Goal: Navigation & Orientation: Find specific page/section

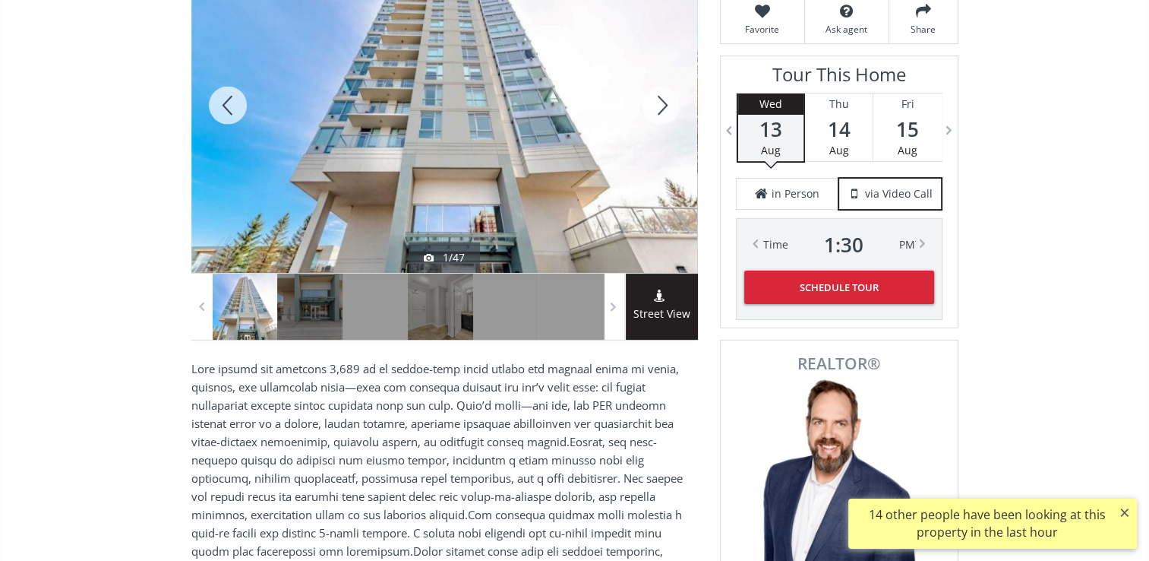
scroll to position [304, 0]
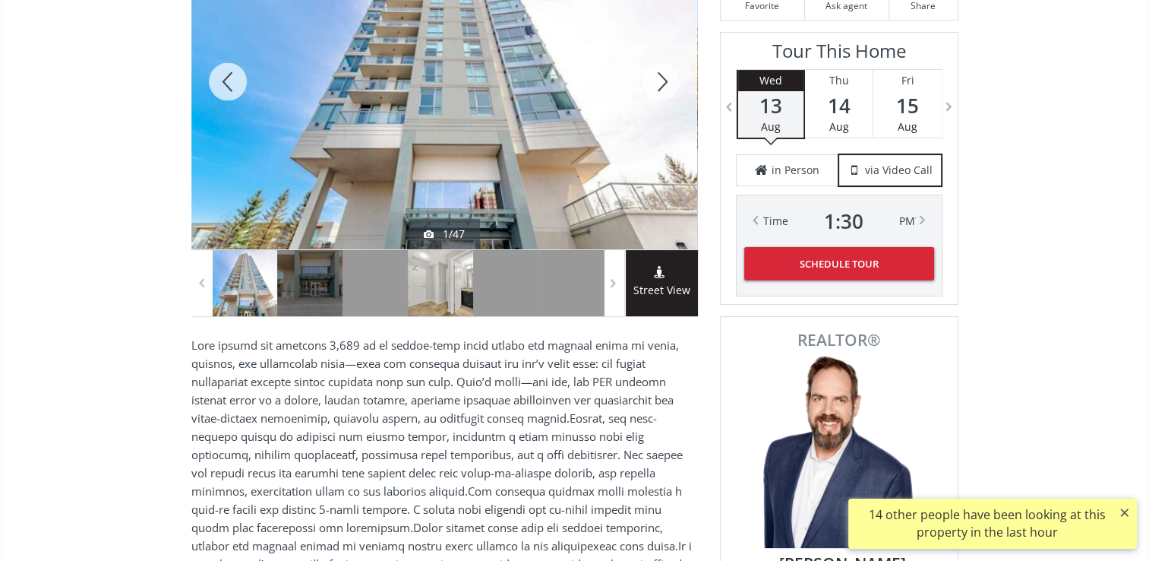
click at [433, 301] on div at bounding box center [440, 283] width 65 height 66
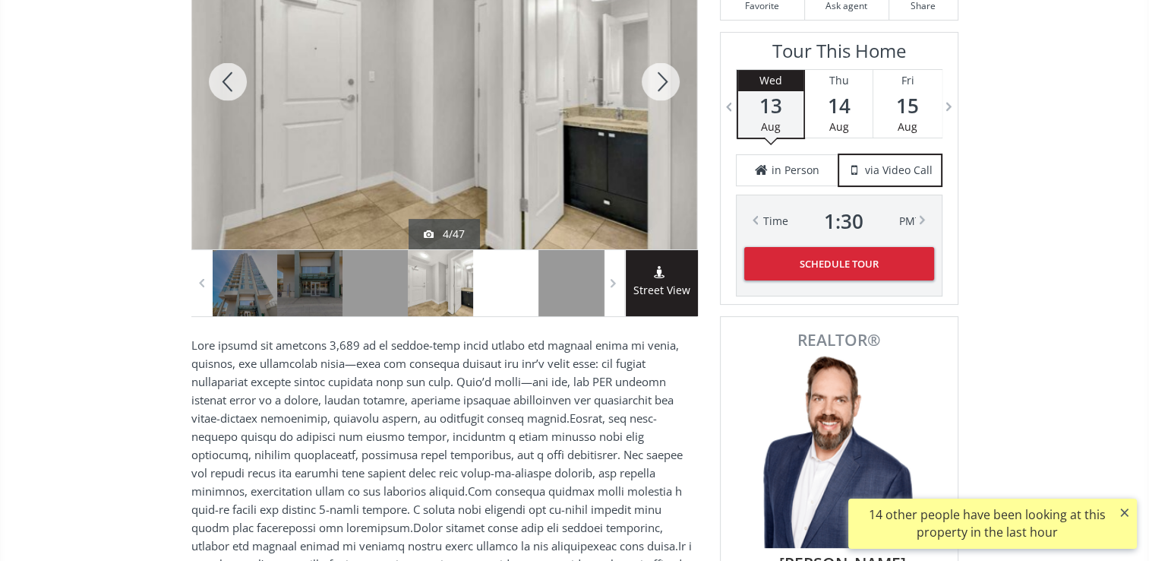
click at [504, 297] on div at bounding box center [505, 283] width 65 height 66
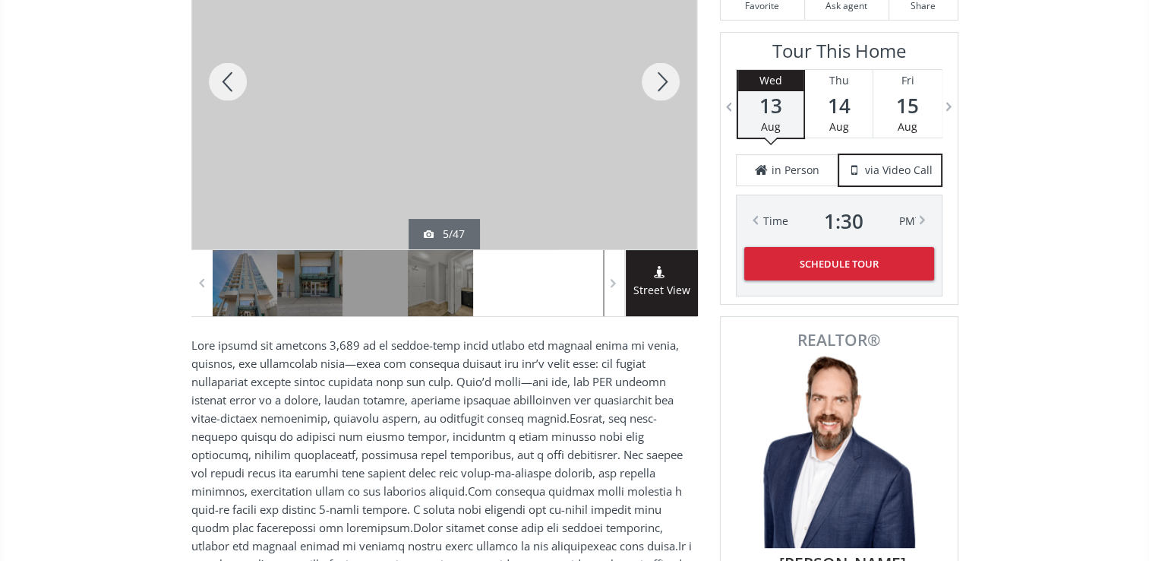
click at [574, 296] on div at bounding box center [571, 283] width 65 height 66
click at [614, 281] on span at bounding box center [613, 282] width 15 height 23
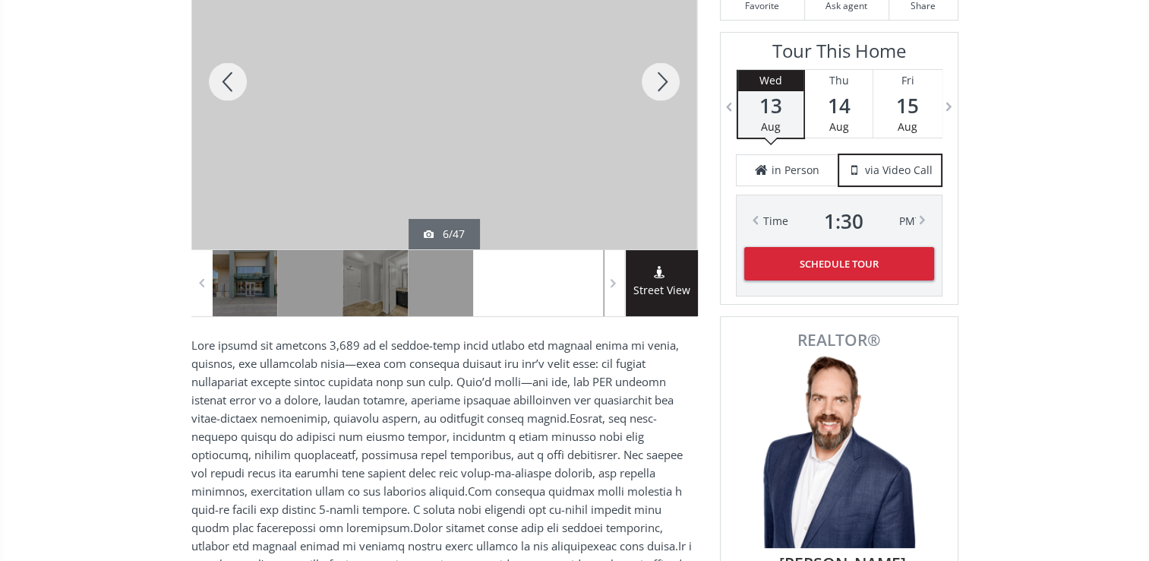
click at [580, 288] on div at bounding box center [571, 283] width 65 height 66
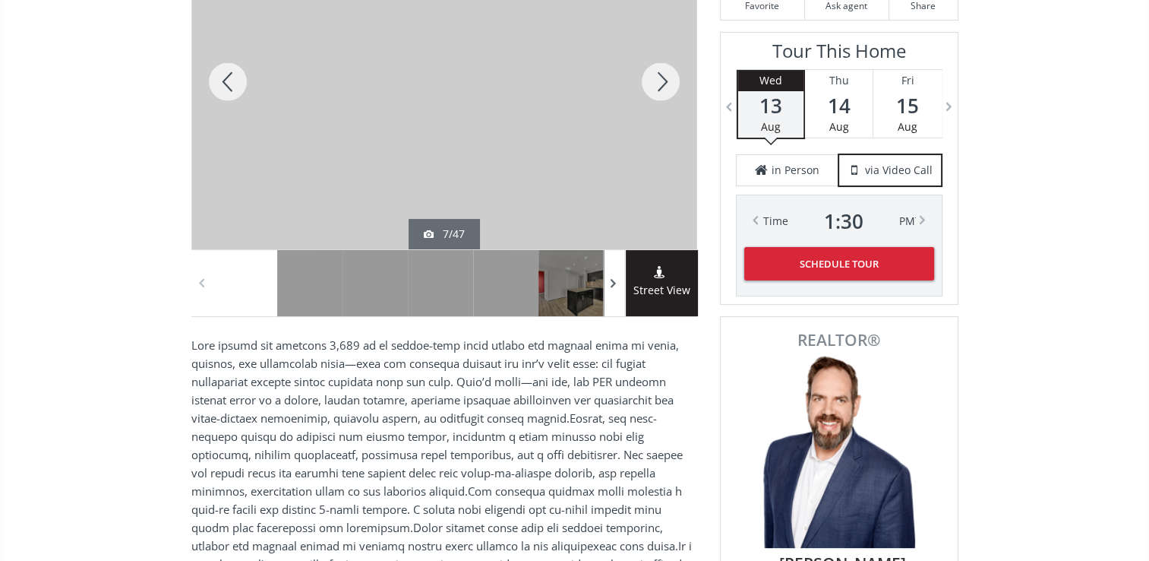
click at [614, 281] on span at bounding box center [613, 282] width 15 height 23
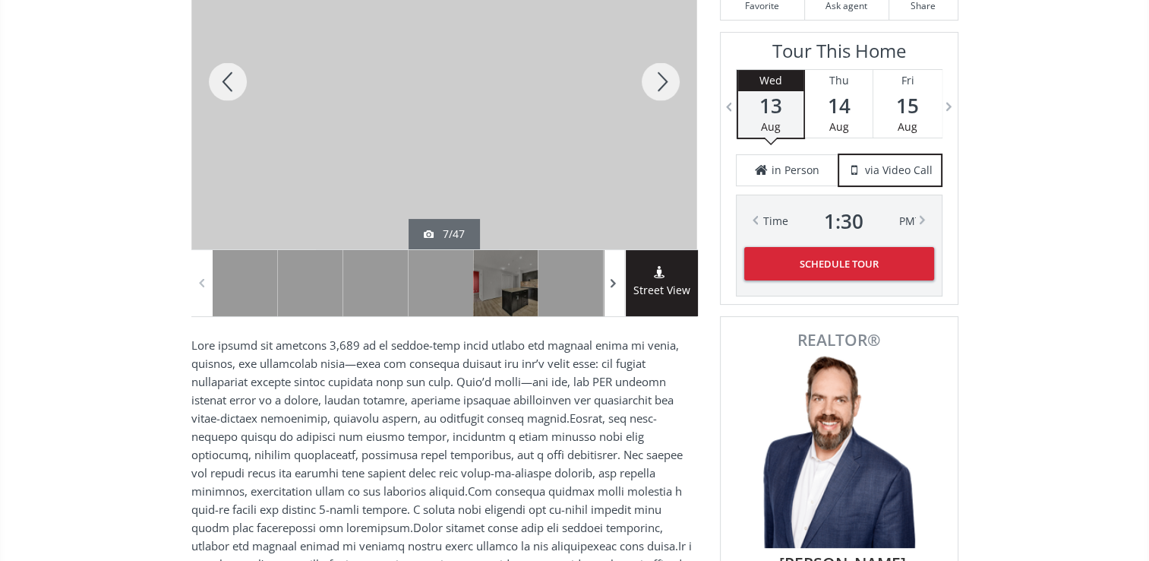
click at [614, 281] on span at bounding box center [613, 282] width 15 height 23
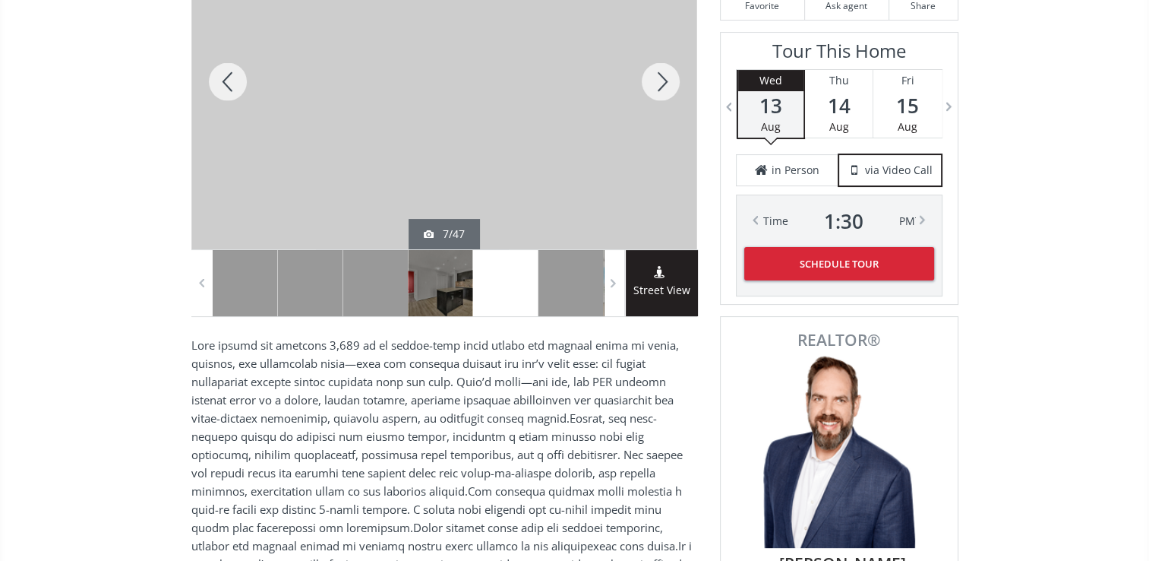
click at [512, 288] on div at bounding box center [505, 283] width 65 height 66
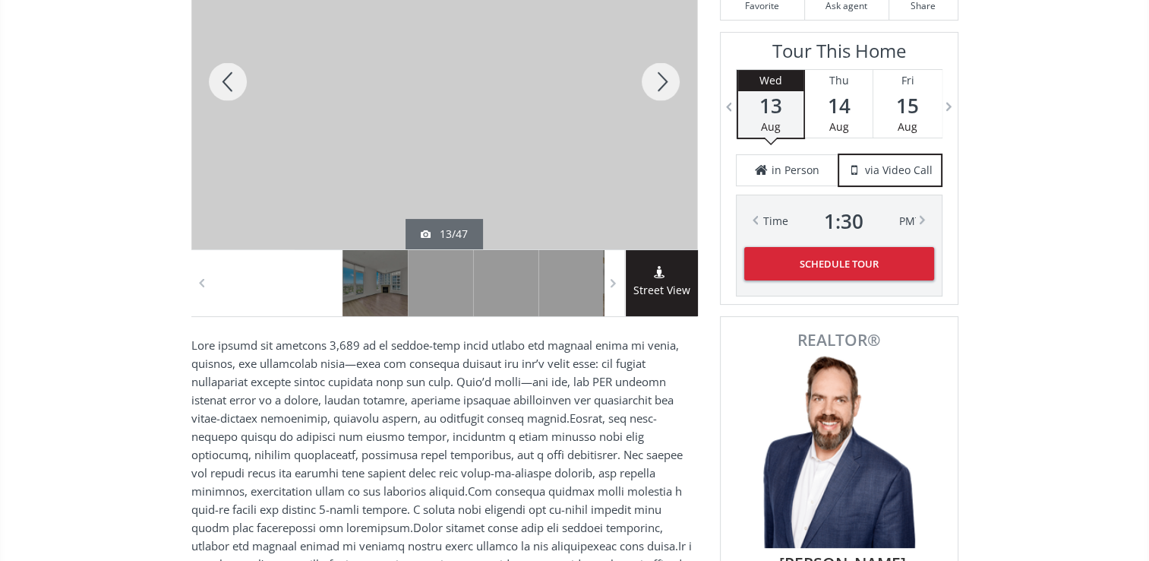
click at [319, 290] on div at bounding box center [309, 283] width 65 height 66
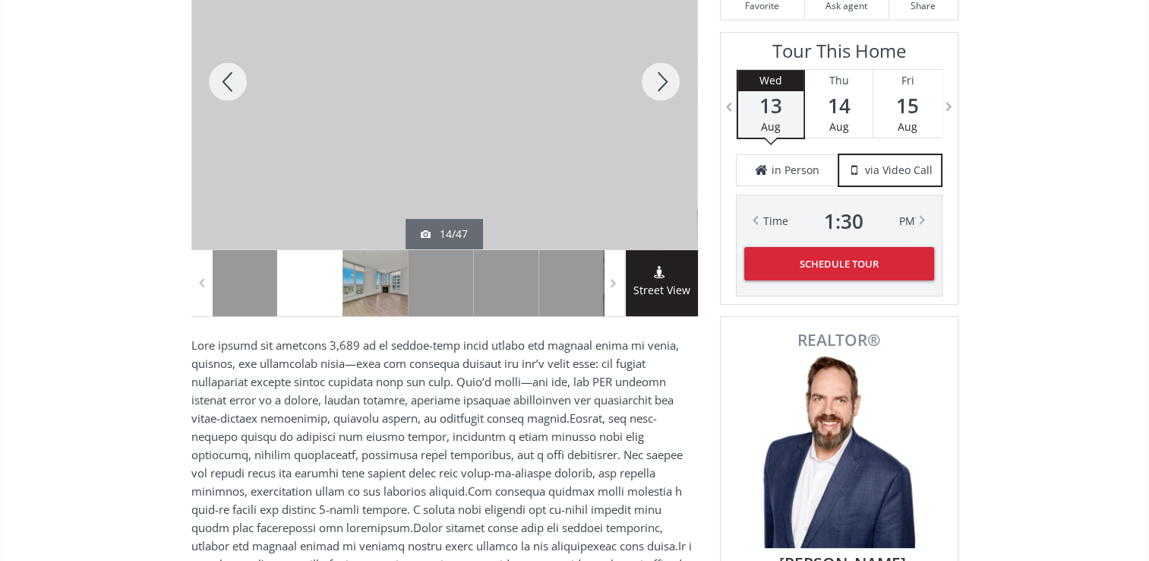
click at [368, 291] on div at bounding box center [375, 283] width 65 height 66
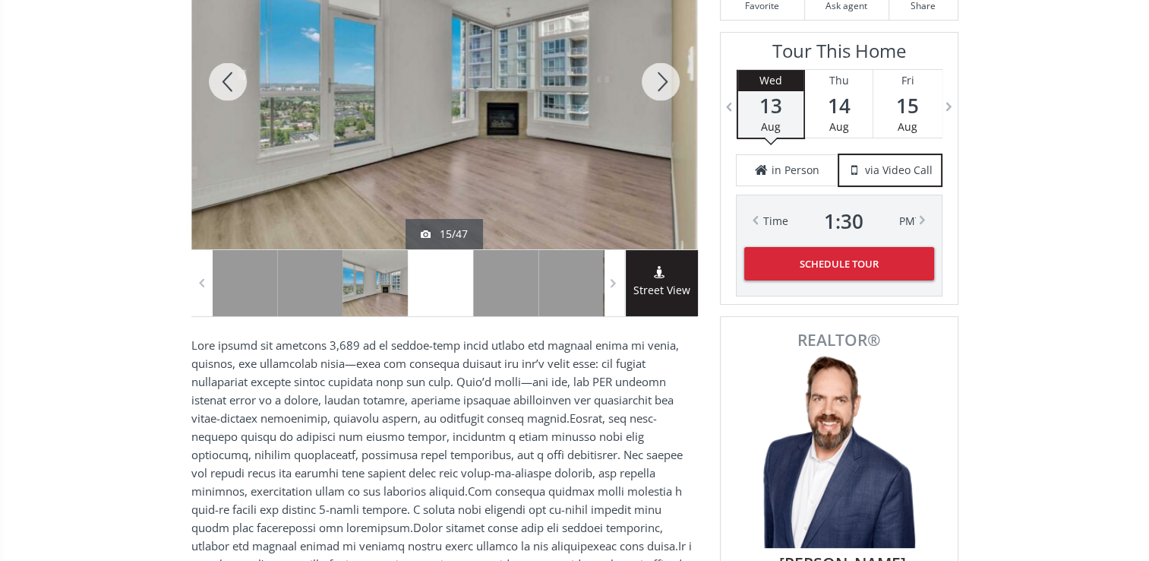
click at [426, 289] on div at bounding box center [440, 283] width 65 height 66
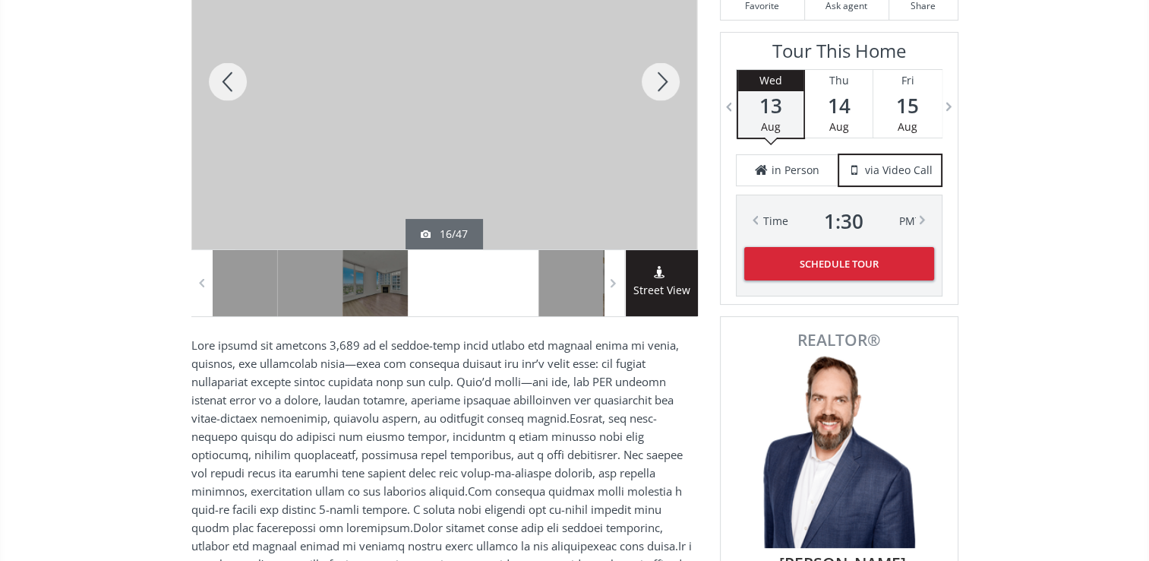
click at [498, 293] on div at bounding box center [505, 283] width 65 height 66
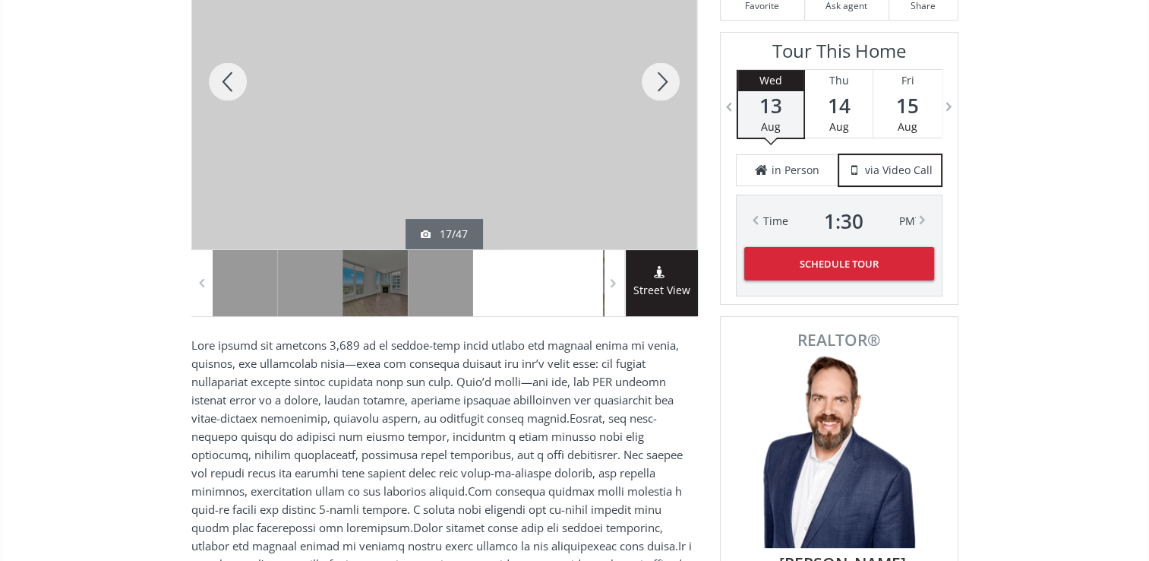
click at [552, 293] on div at bounding box center [571, 283] width 65 height 66
click at [615, 283] on span at bounding box center [613, 282] width 15 height 23
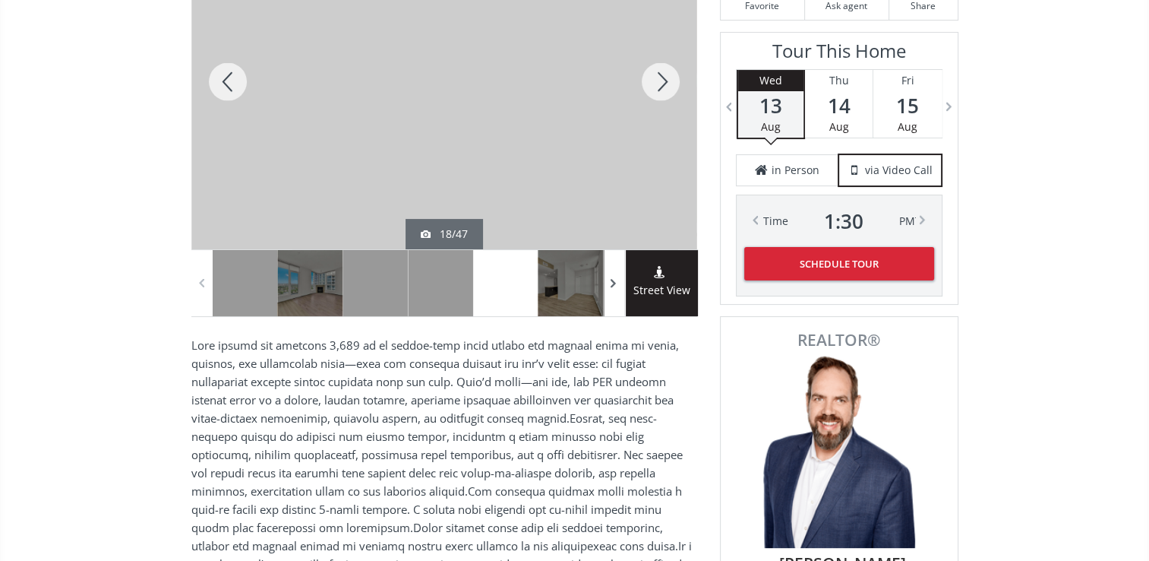
click at [615, 283] on span at bounding box center [613, 282] width 15 height 23
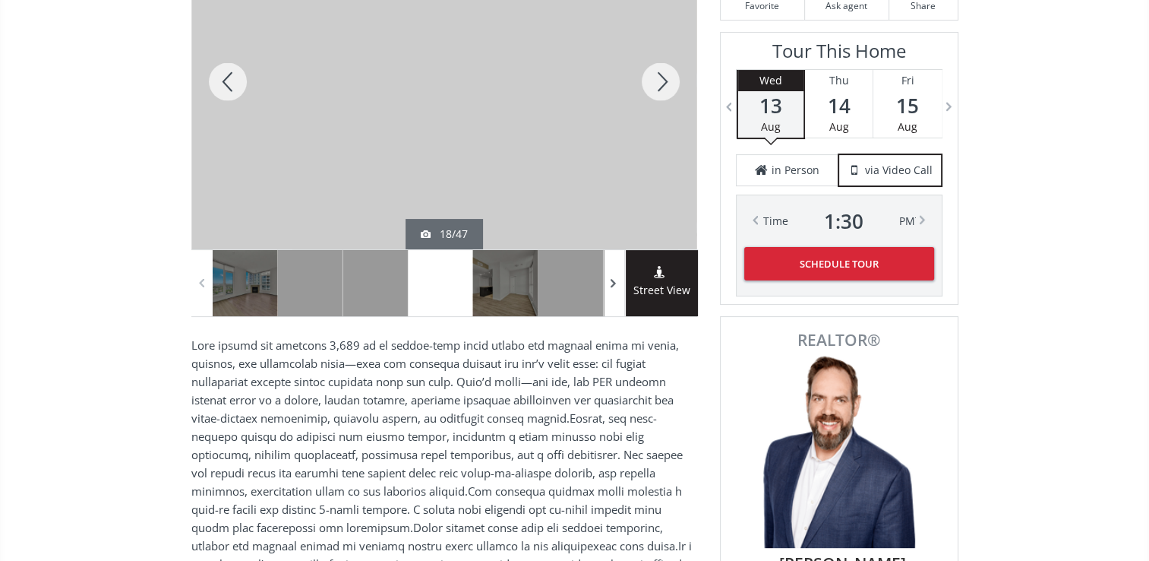
click at [615, 283] on span at bounding box center [613, 282] width 15 height 23
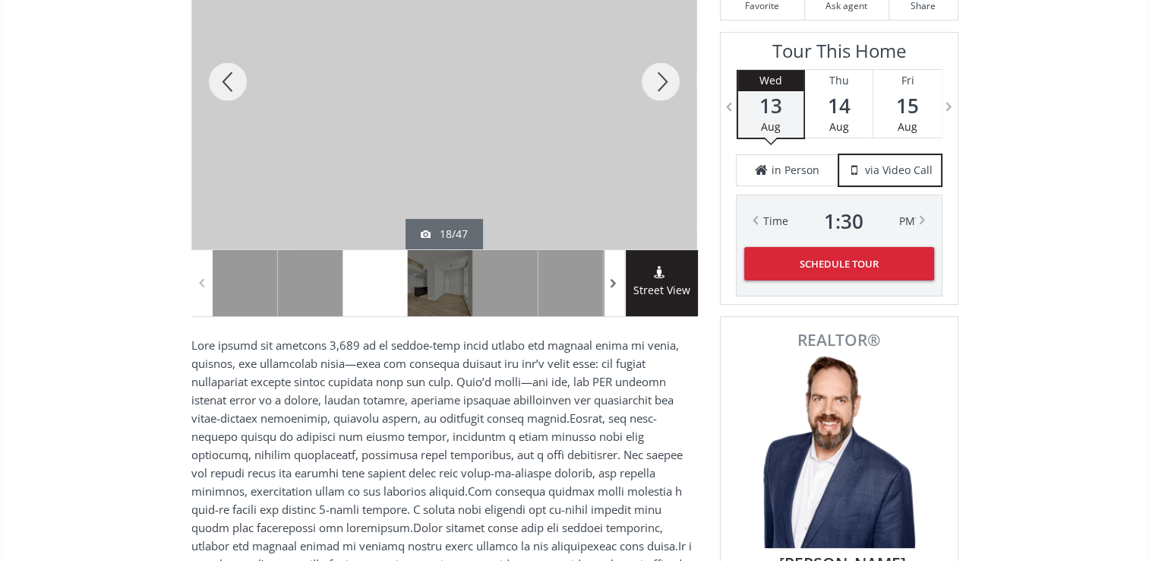
click at [615, 283] on span at bounding box center [613, 282] width 15 height 23
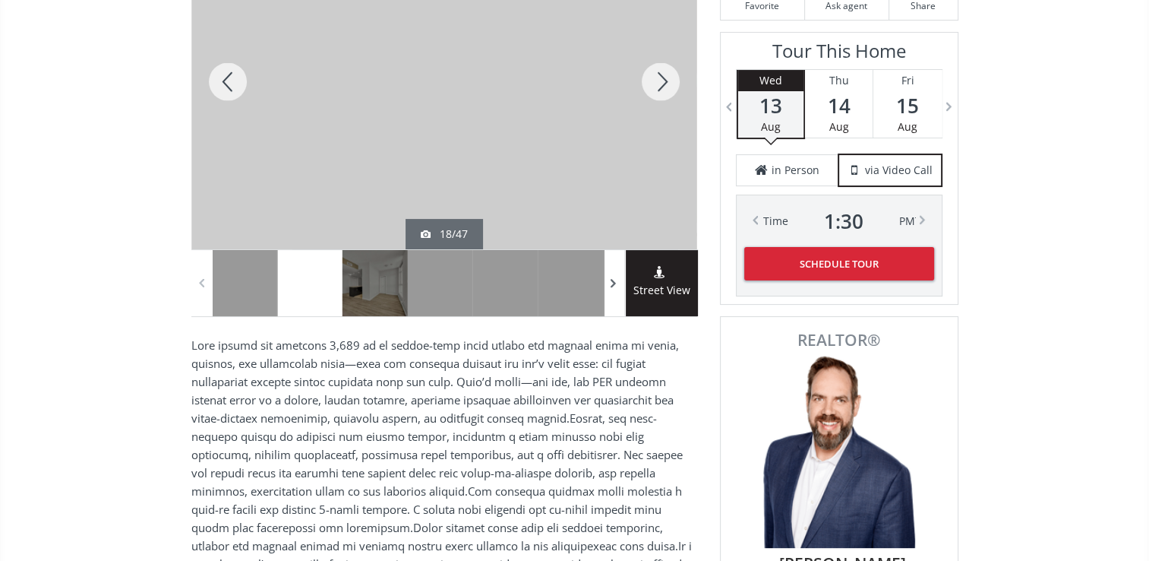
click at [615, 283] on span at bounding box center [613, 282] width 15 height 23
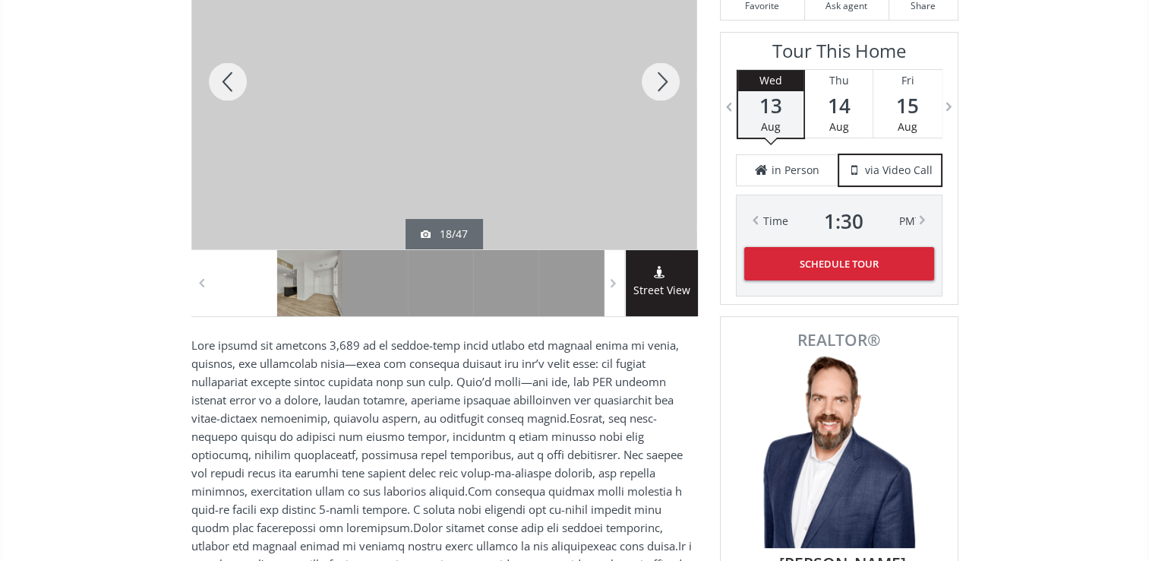
click at [318, 286] on div at bounding box center [309, 283] width 65 height 66
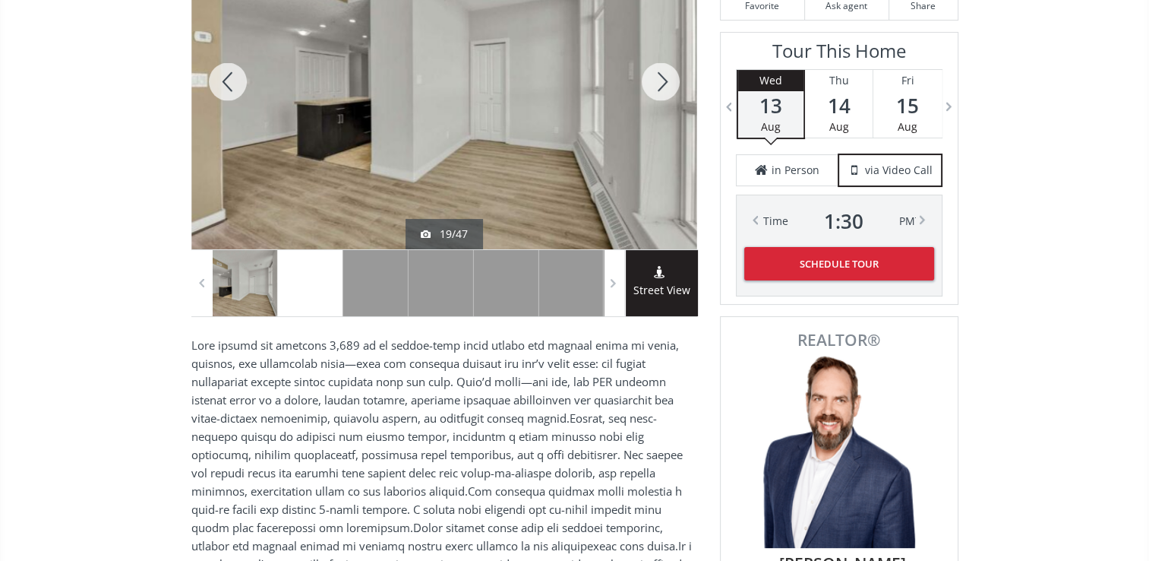
click at [318, 289] on div at bounding box center [309, 283] width 65 height 66
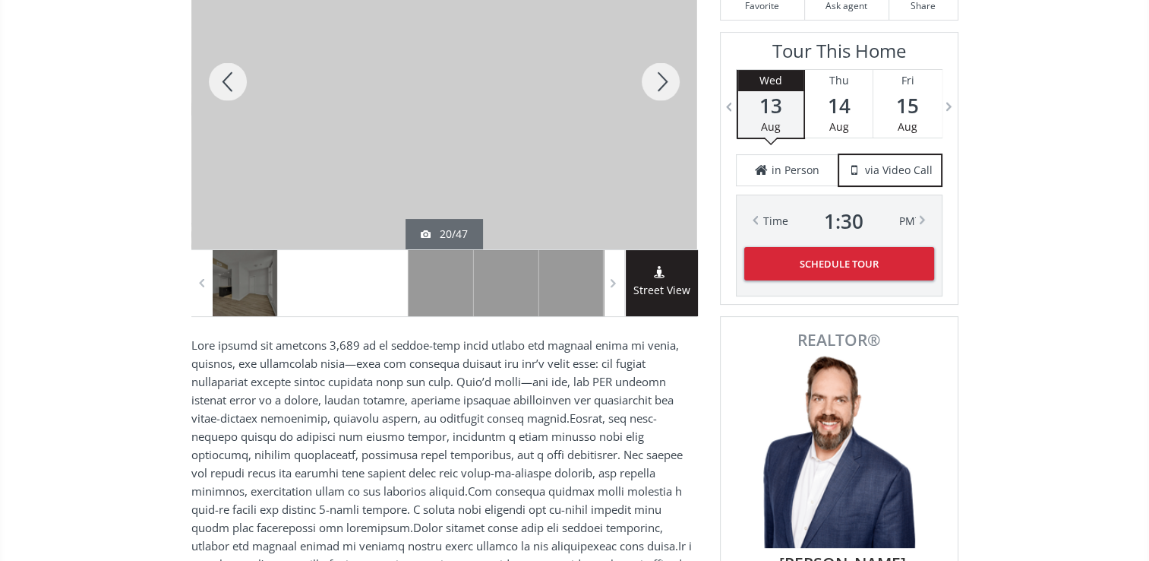
click at [365, 286] on div at bounding box center [375, 283] width 65 height 66
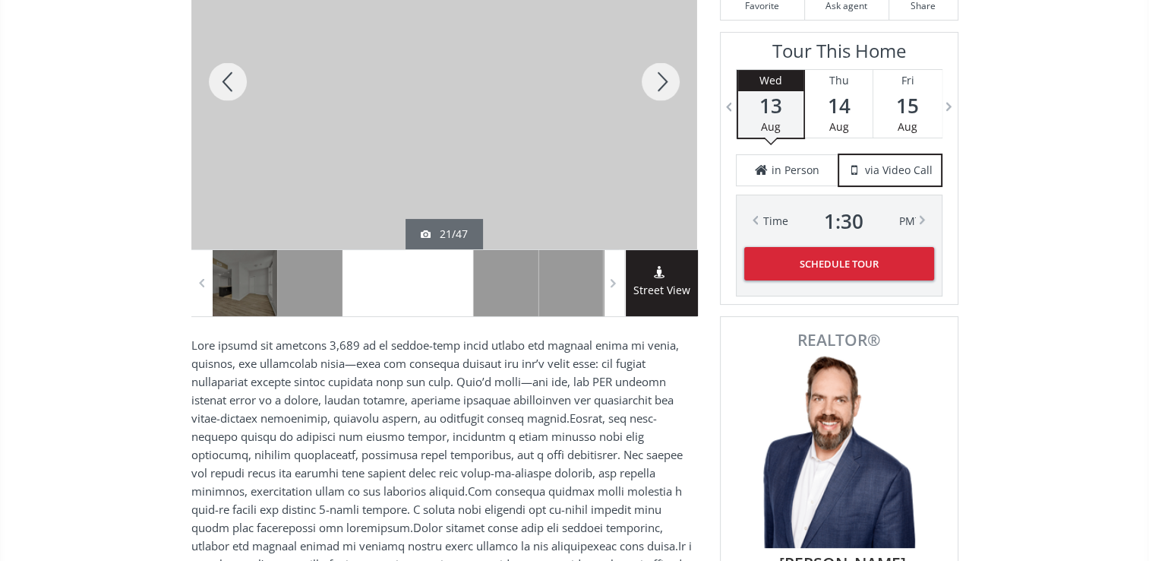
click at [428, 292] on div at bounding box center [440, 283] width 65 height 66
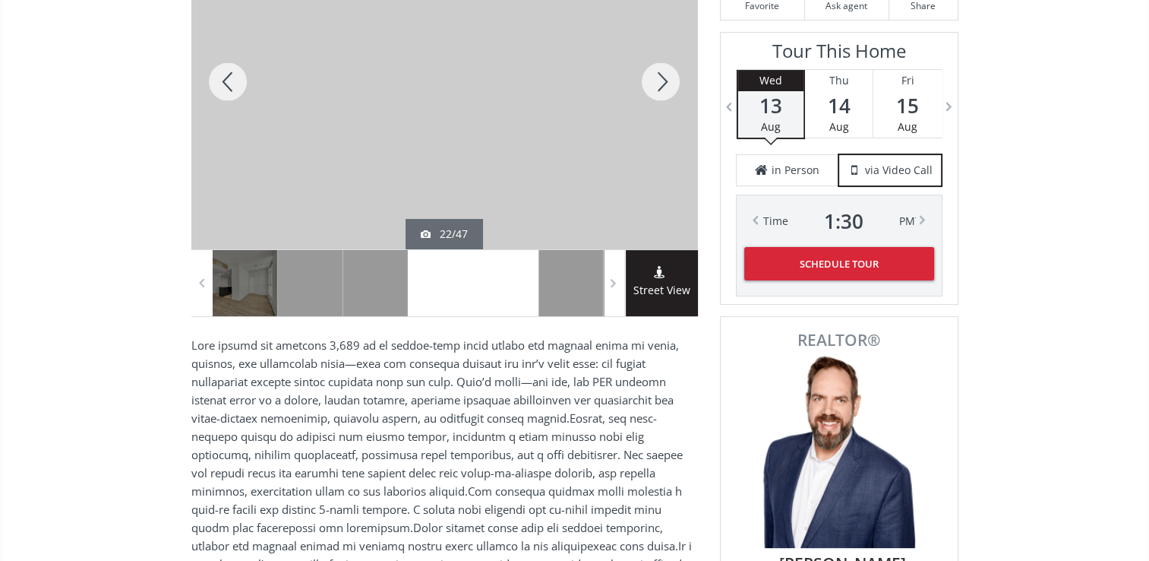
click at [487, 288] on div at bounding box center [505, 283] width 65 height 66
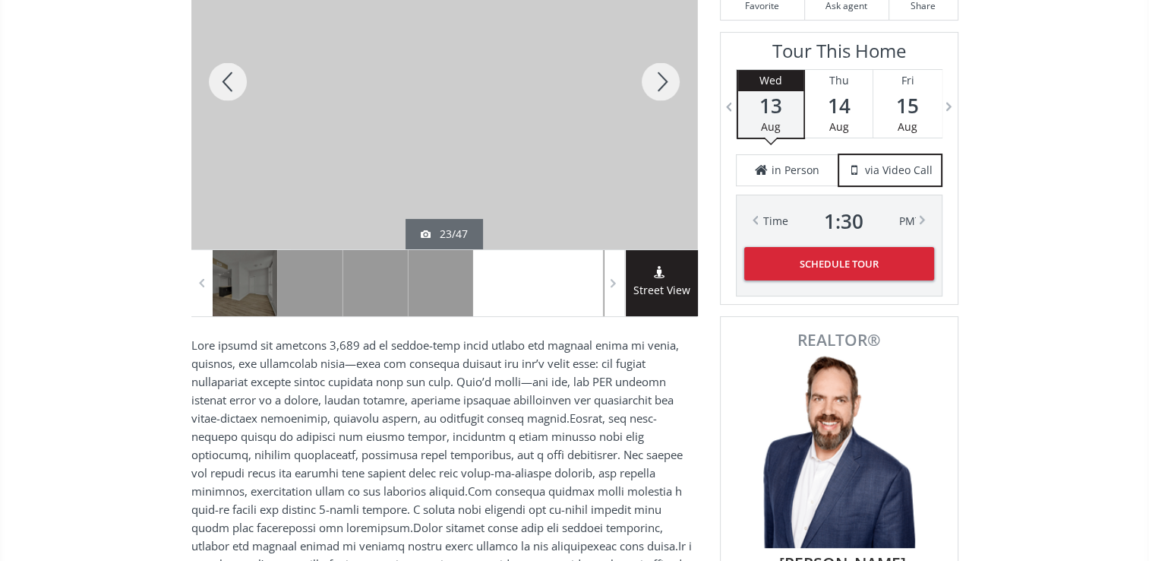
click at [561, 294] on div at bounding box center [571, 283] width 65 height 66
click at [614, 283] on span at bounding box center [613, 282] width 15 height 23
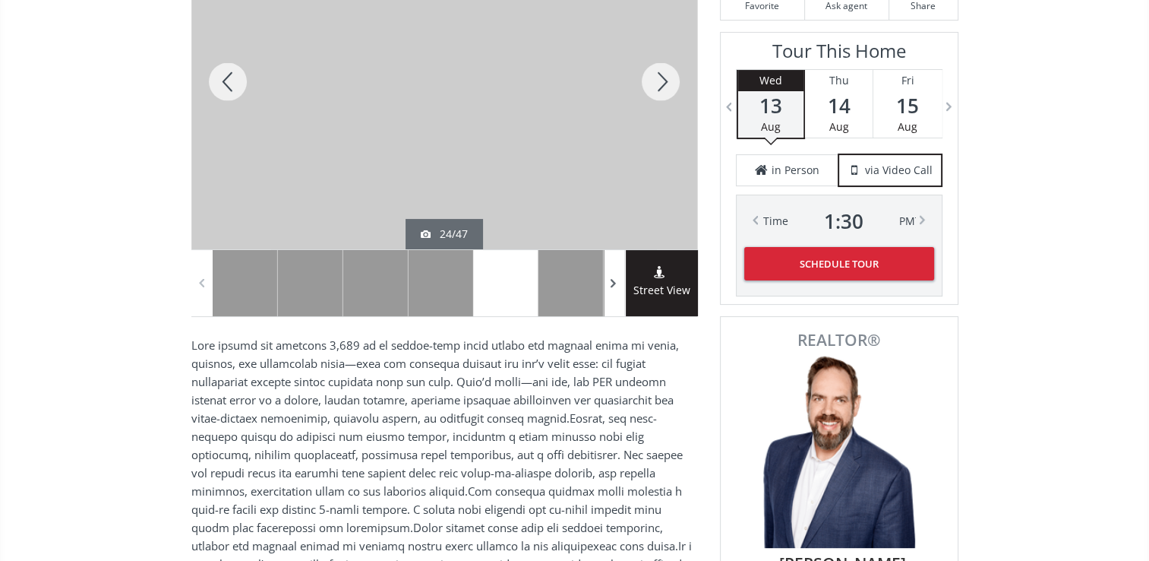
click at [614, 283] on span at bounding box center [613, 282] width 15 height 23
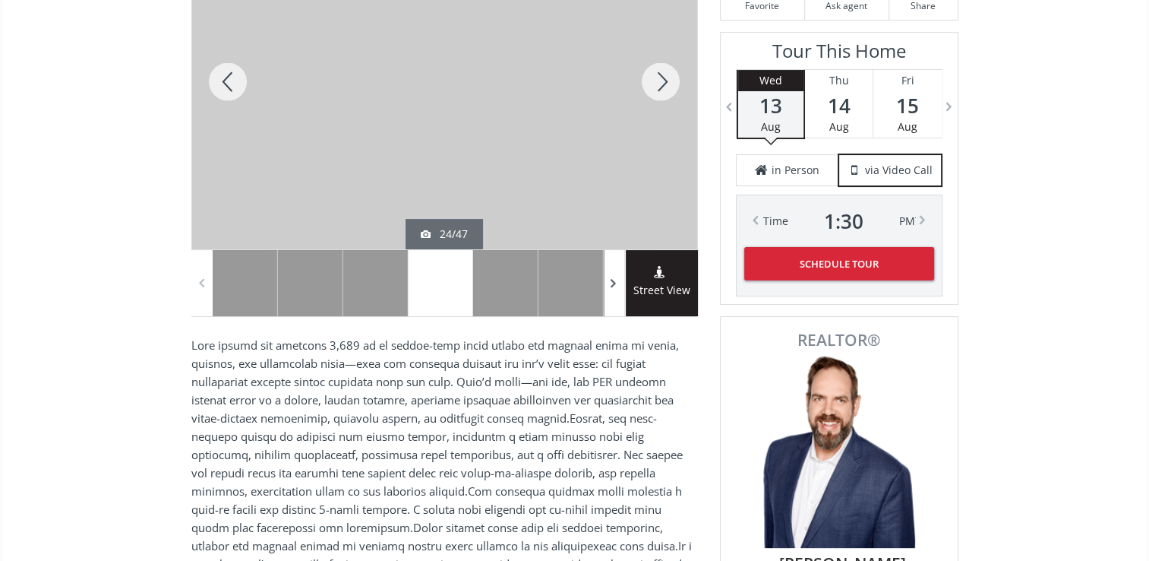
click at [614, 283] on span at bounding box center [613, 282] width 15 height 23
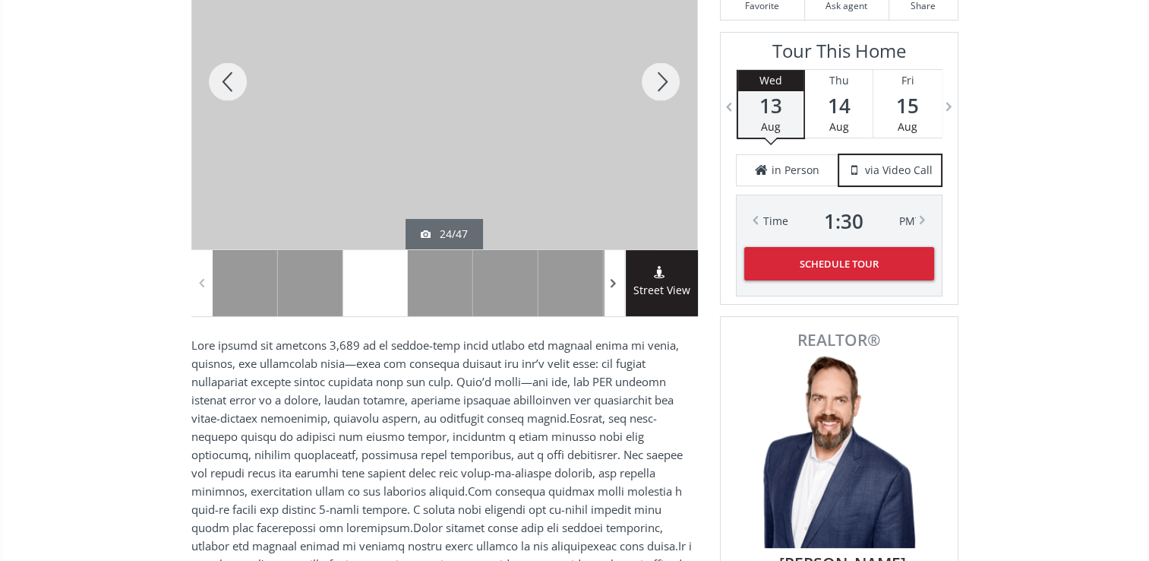
click at [614, 283] on span at bounding box center [613, 282] width 15 height 23
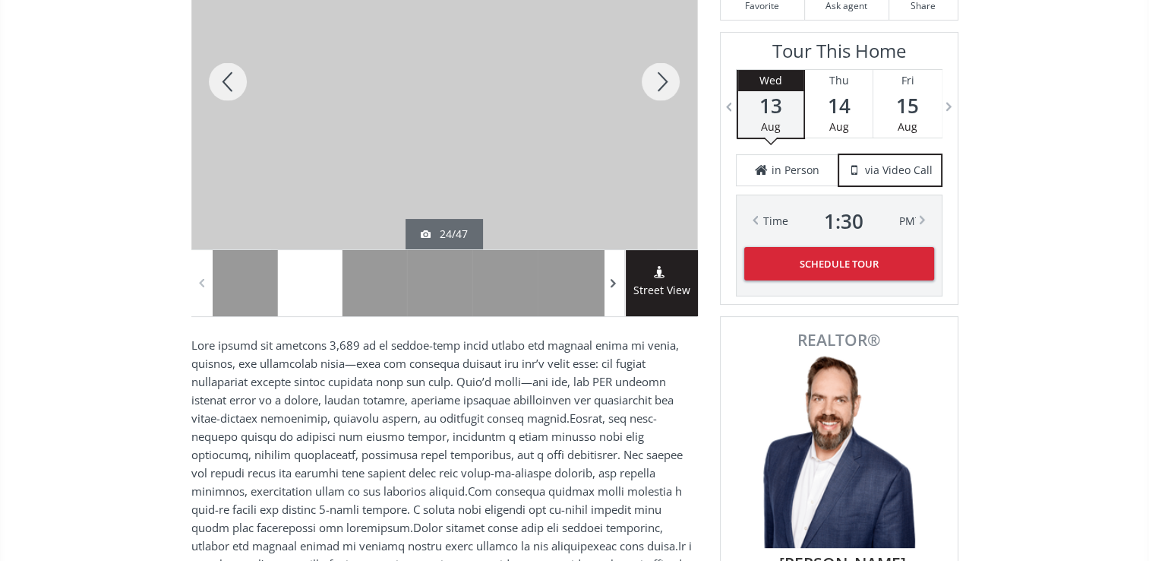
click at [614, 283] on span at bounding box center [613, 282] width 15 height 23
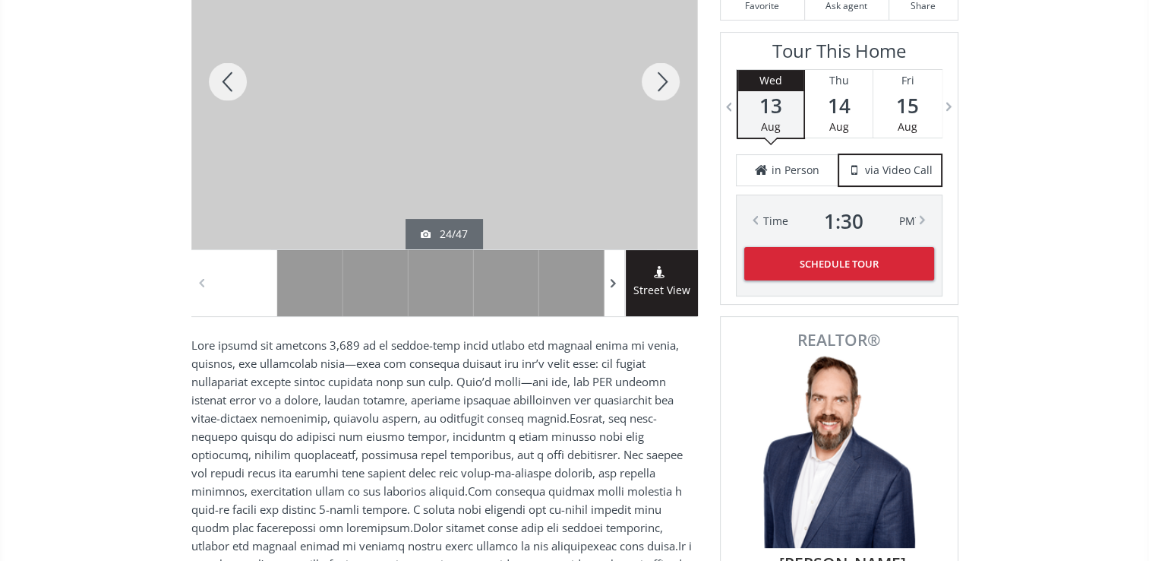
click at [614, 283] on span at bounding box center [613, 282] width 15 height 23
click at [245, 287] on div at bounding box center [244, 283] width 65 height 66
click at [297, 287] on div at bounding box center [309, 283] width 65 height 66
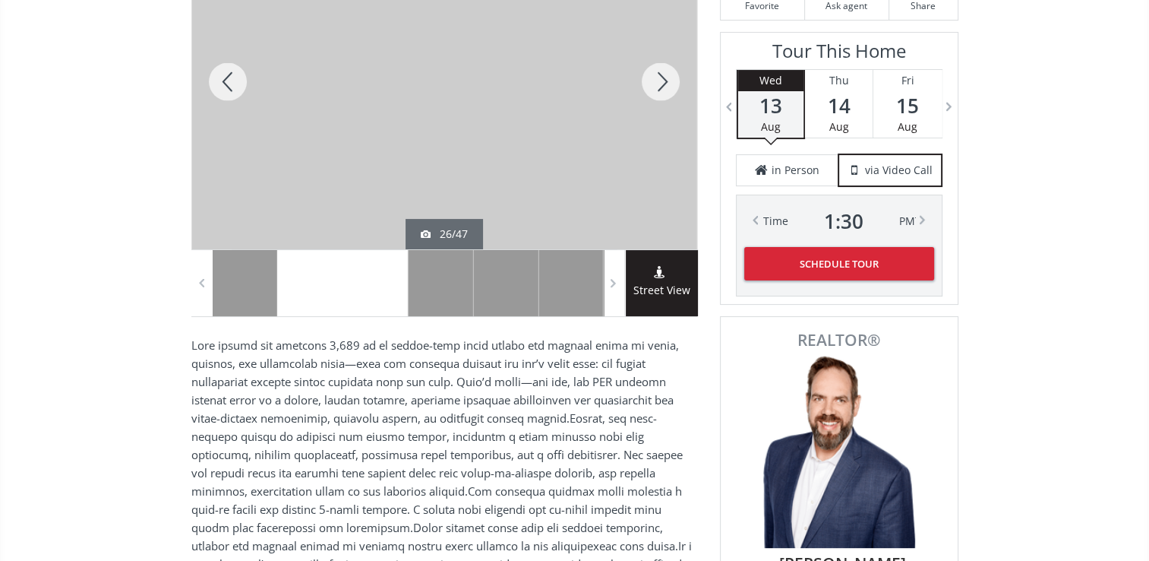
click at [365, 293] on div at bounding box center [375, 283] width 65 height 66
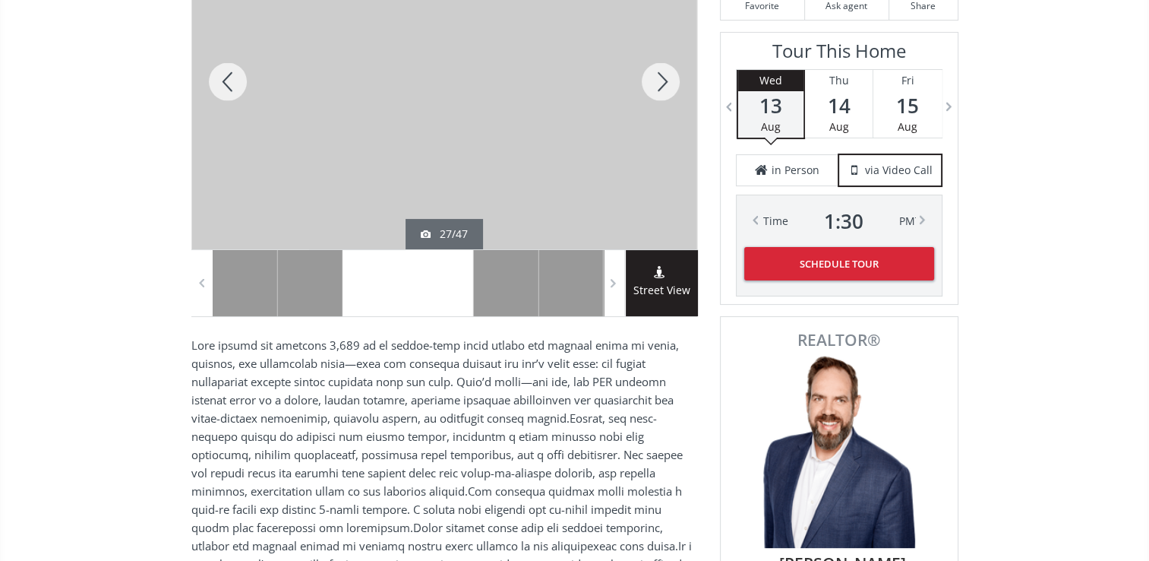
click at [422, 289] on div at bounding box center [440, 283] width 65 height 66
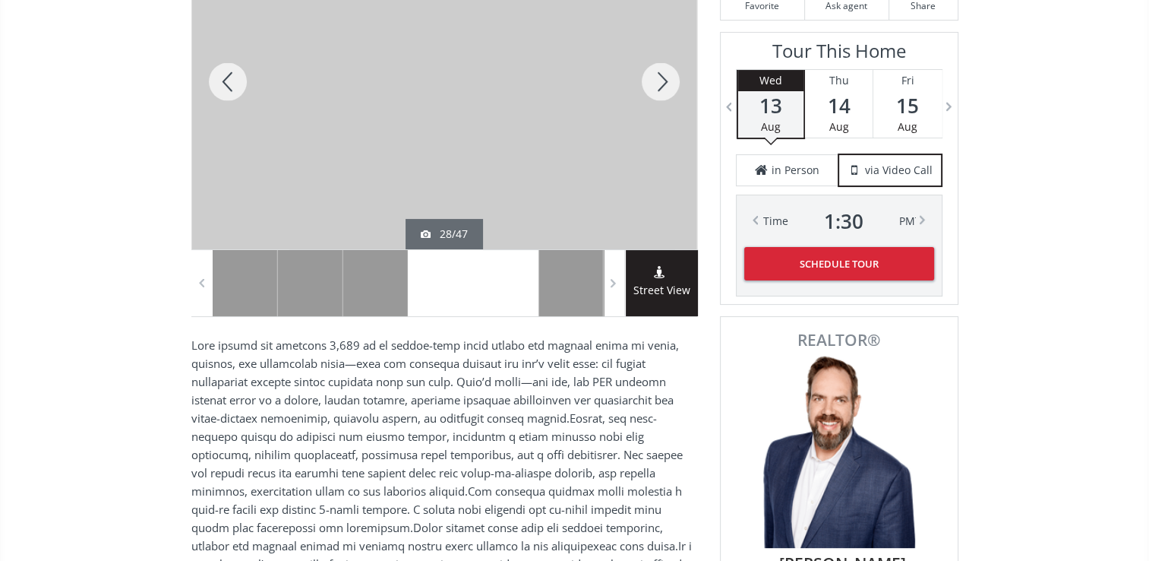
click at [489, 299] on div at bounding box center [505, 283] width 65 height 66
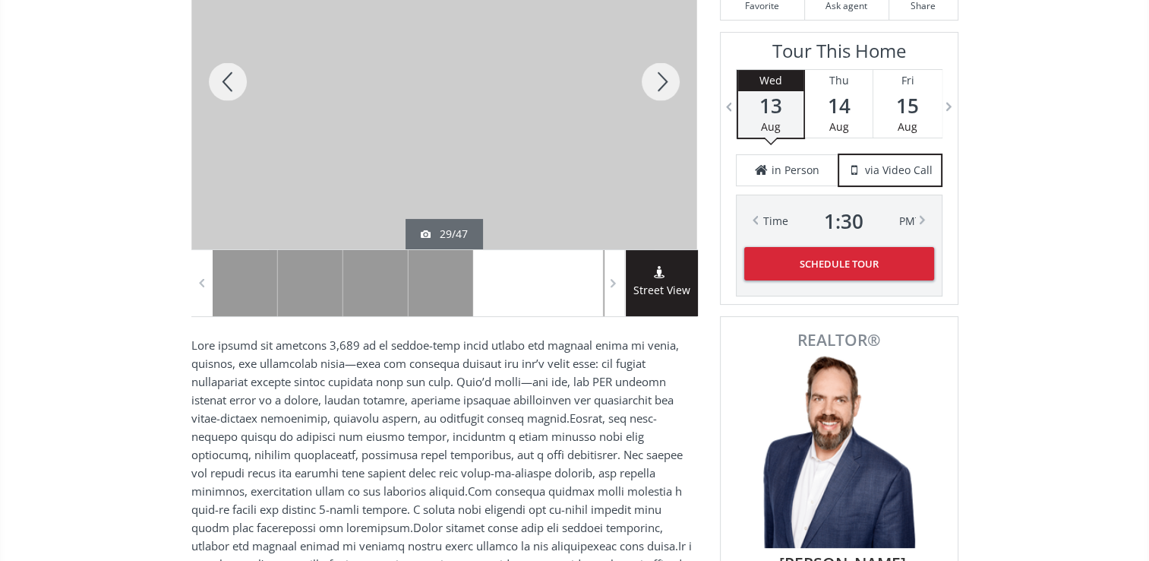
click at [542, 302] on div at bounding box center [571, 283] width 65 height 66
click at [559, 299] on div at bounding box center [571, 283] width 65 height 66
click at [613, 286] on span at bounding box center [613, 282] width 15 height 23
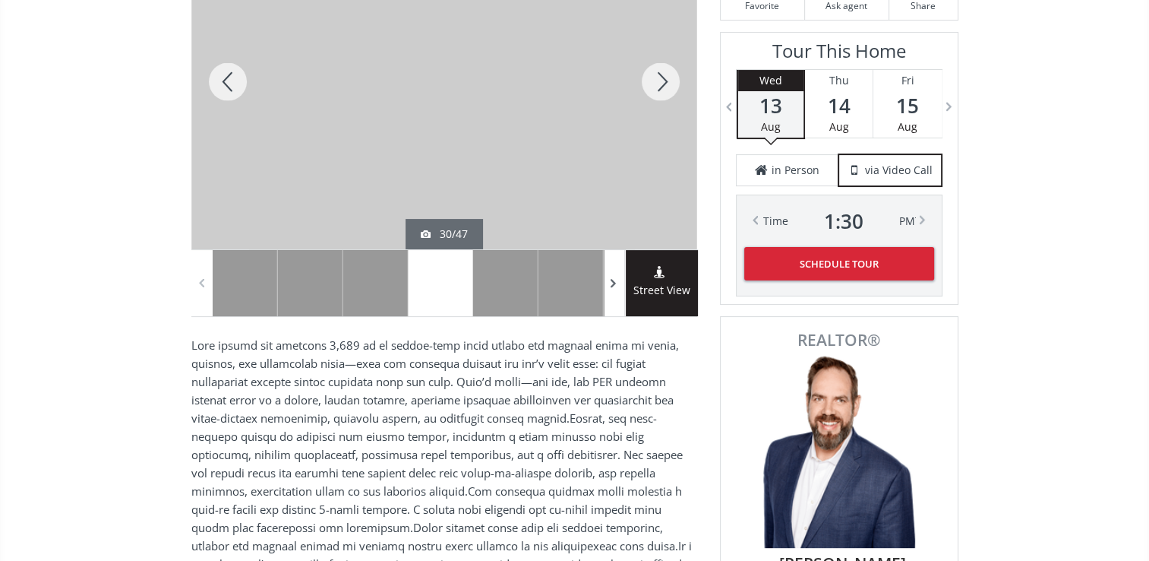
click at [613, 286] on span at bounding box center [613, 282] width 15 height 23
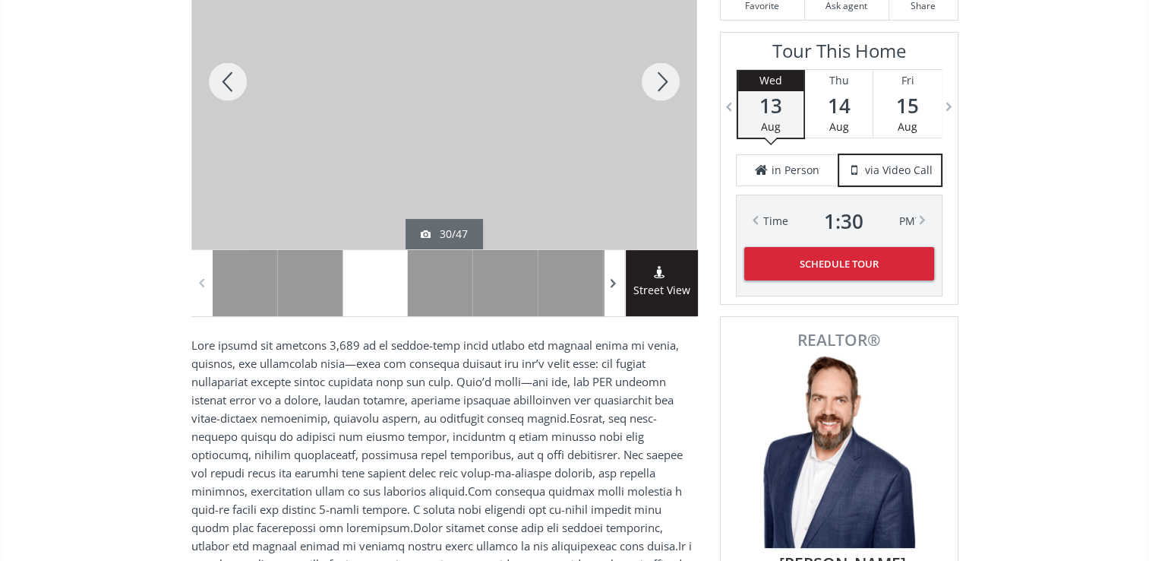
click at [613, 286] on span at bounding box center [613, 282] width 15 height 23
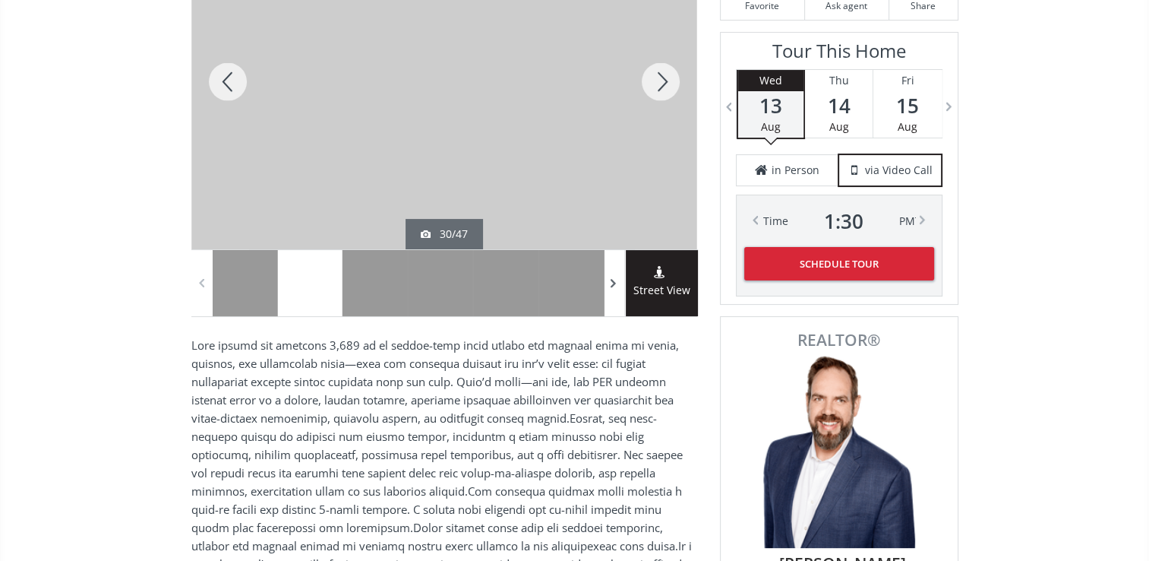
click at [613, 286] on span at bounding box center [613, 282] width 15 height 23
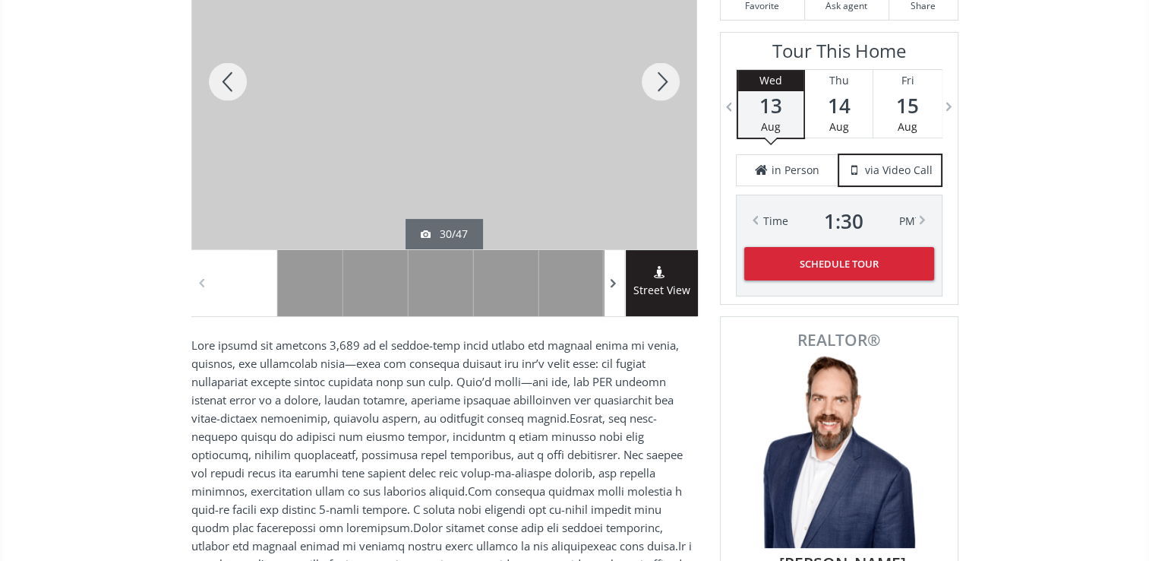
click at [613, 286] on span at bounding box center [613, 282] width 15 height 23
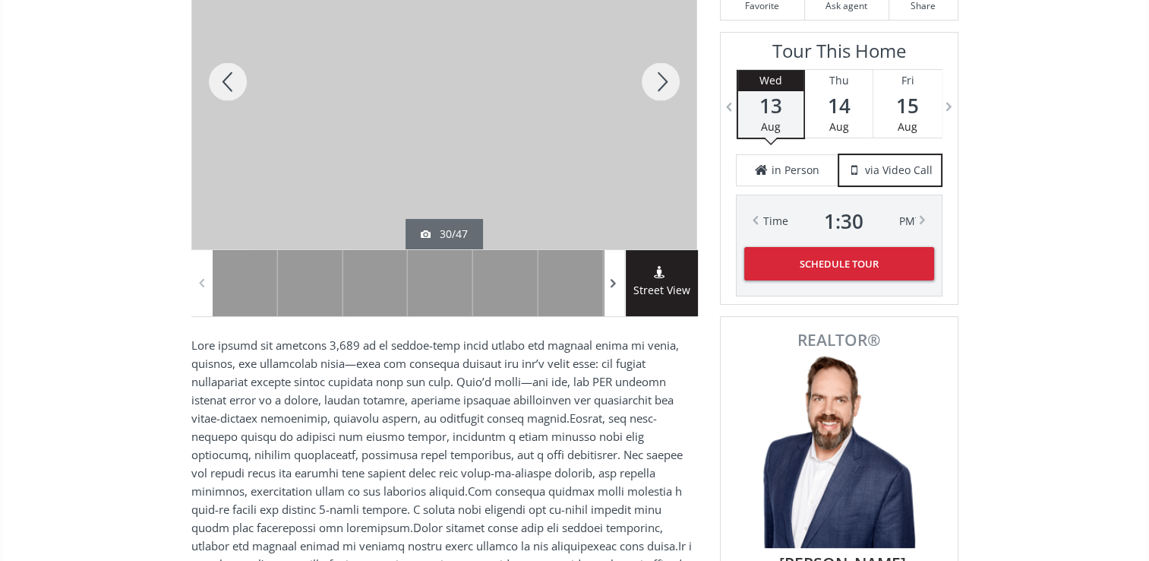
click at [613, 286] on span at bounding box center [613, 282] width 15 height 23
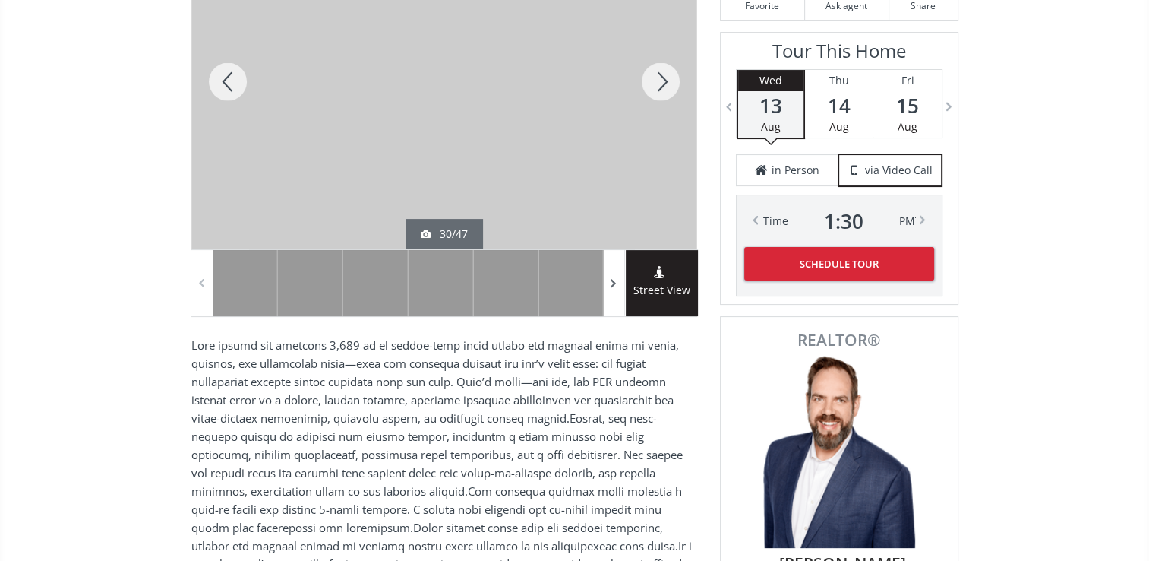
click at [613, 286] on span at bounding box center [613, 282] width 15 height 23
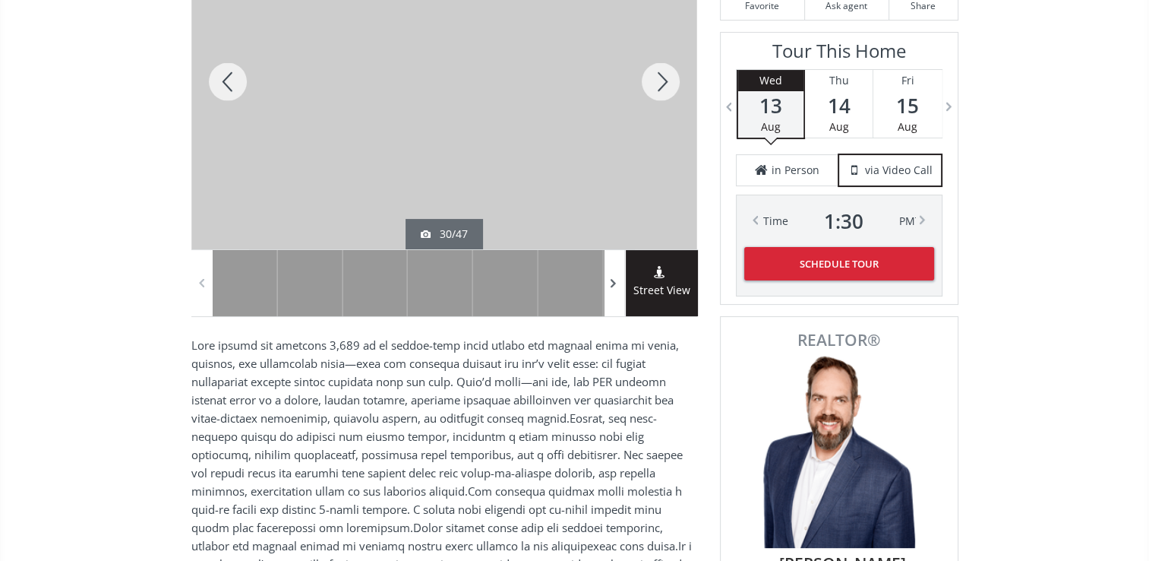
click at [613, 286] on span at bounding box center [613, 282] width 15 height 23
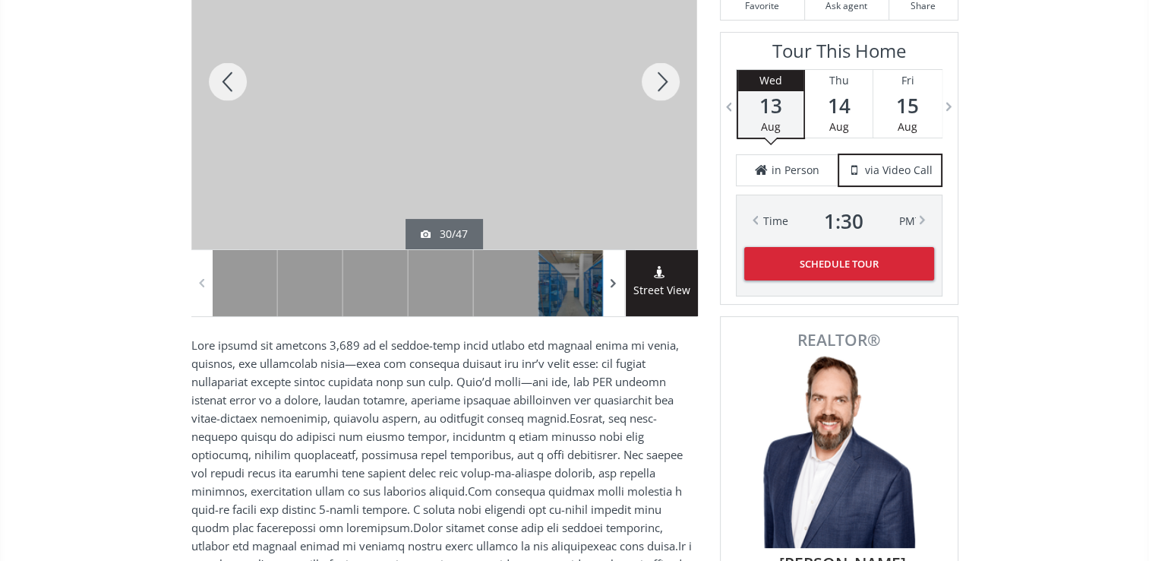
click at [613, 286] on span at bounding box center [613, 282] width 15 height 23
click at [438, 289] on div at bounding box center [440, 283] width 65 height 66
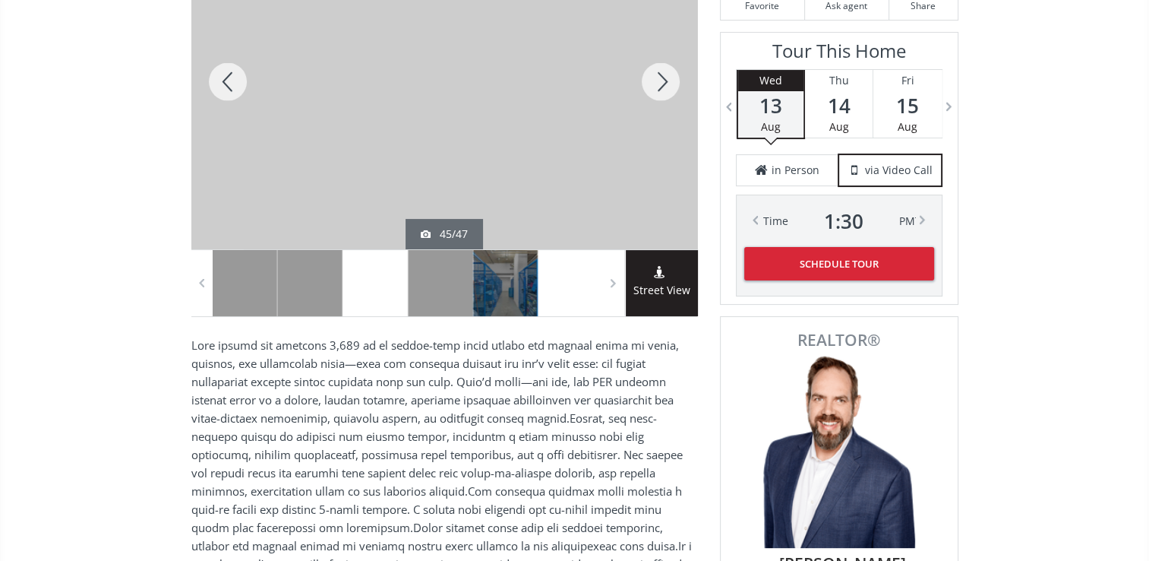
scroll to position [0, 0]
